Goal: Find specific page/section: Find specific page/section

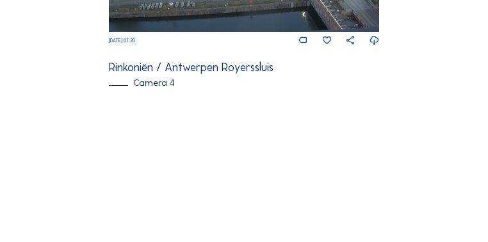
scroll to position [959, 0]
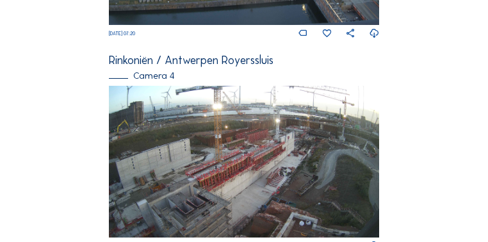
click at [236, 174] on img at bounding box center [244, 162] width 270 height 152
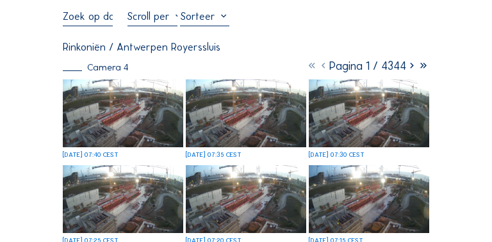
scroll to position [51, 0]
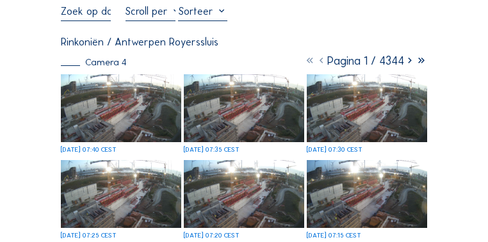
click at [116, 116] on img at bounding box center [121, 108] width 120 height 68
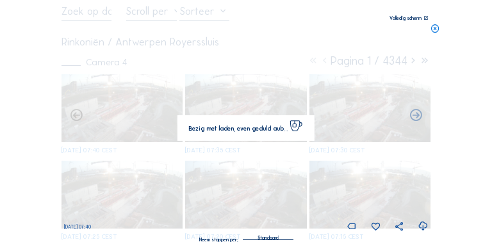
click at [116, 116] on img at bounding box center [246, 121] width 345 height 194
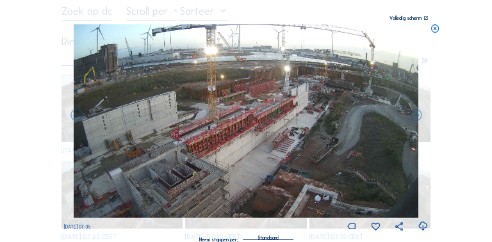
click at [210, 136] on img at bounding box center [246, 121] width 345 height 194
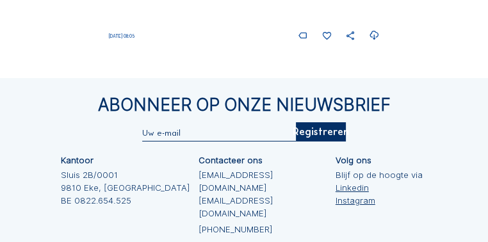
scroll to position [1205, 0]
